Goal: Task Accomplishment & Management: Use online tool/utility

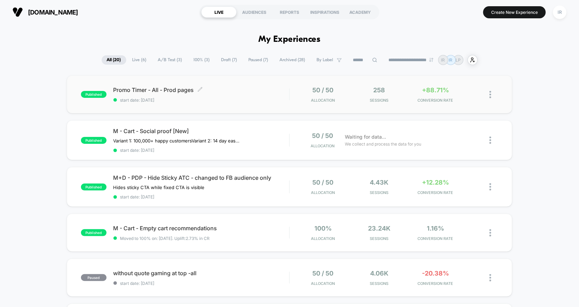
click at [251, 92] on span "Promo Timer - All - Prod pages Click to edit experience details" at bounding box center [201, 89] width 176 height 7
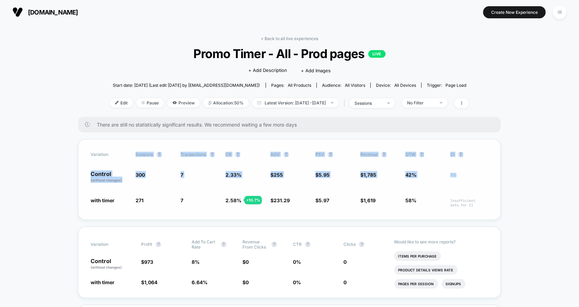
drag, startPoint x: 110, startPoint y: 163, endPoint x: 480, endPoint y: 176, distance: 371.0
click at [480, 176] on div "Variation Sessions ? Transactions ? CR ? AOV ? PSV ? Revenue ? OTW ? CI ? Contr…" at bounding box center [289, 179] width 423 height 81
click at [480, 176] on span "---" at bounding box center [469, 178] width 38 height 10
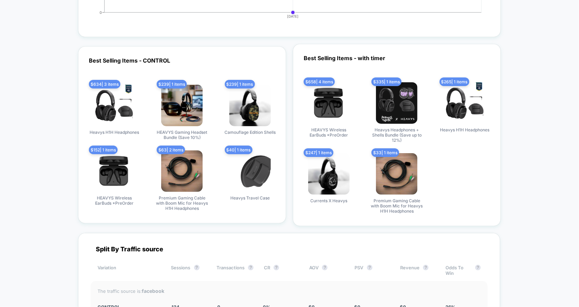
scroll to position [1942, 0]
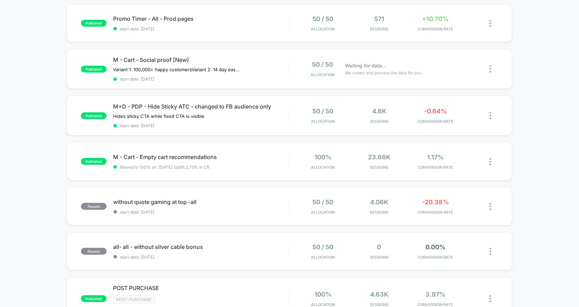
scroll to position [74, 0]
